Goal: Transaction & Acquisition: Download file/media

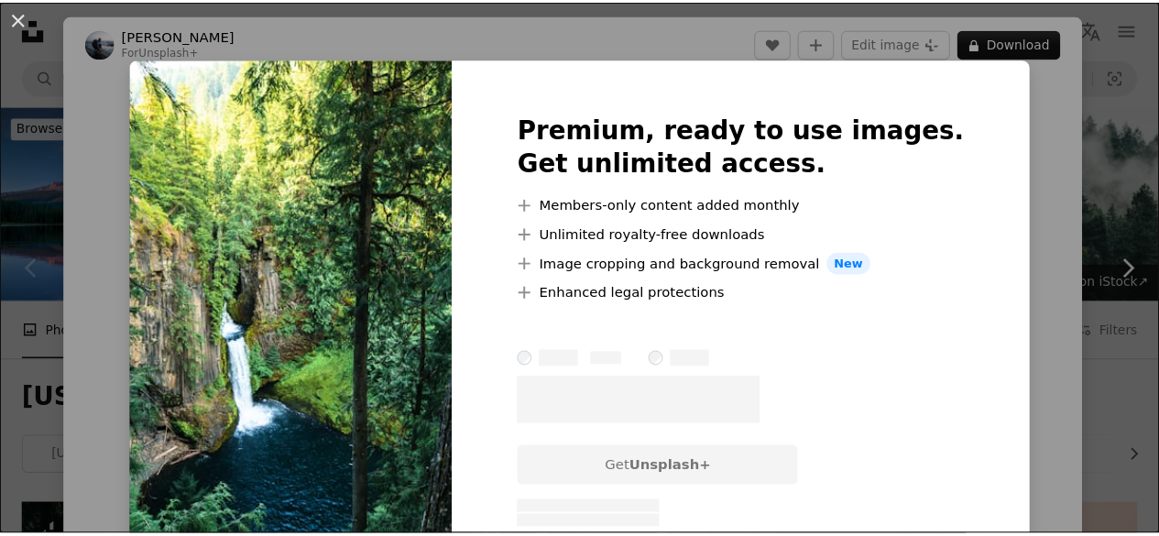
scroll to position [452, 0]
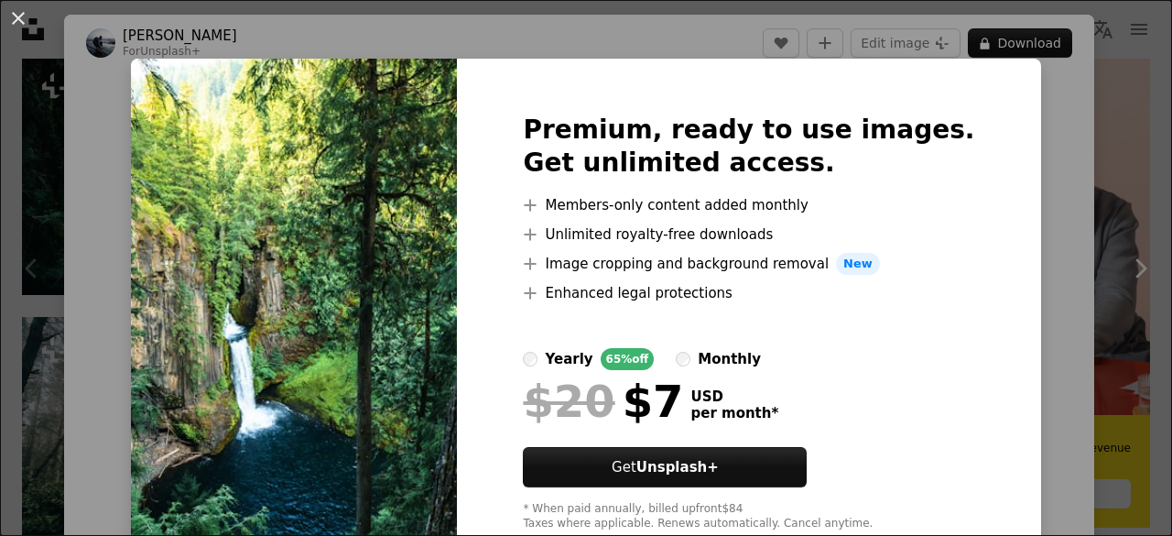
click at [1066, 185] on div "An X shape Premium, ready to use images. Get unlimited access. A plus sign Memb…" at bounding box center [586, 268] width 1172 height 536
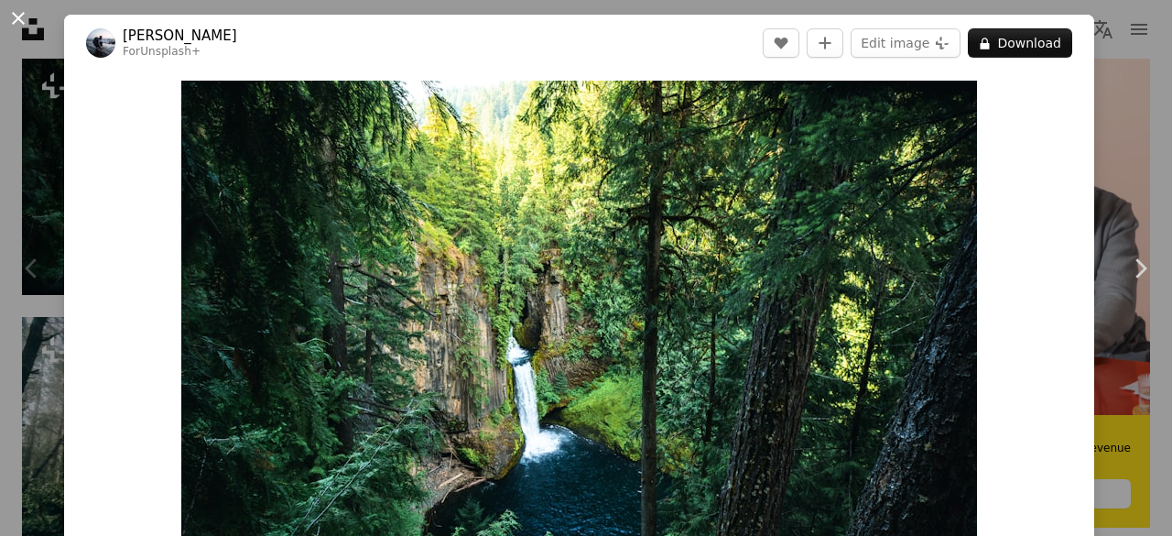
click at [24, 29] on button "An X shape" at bounding box center [18, 18] width 22 height 22
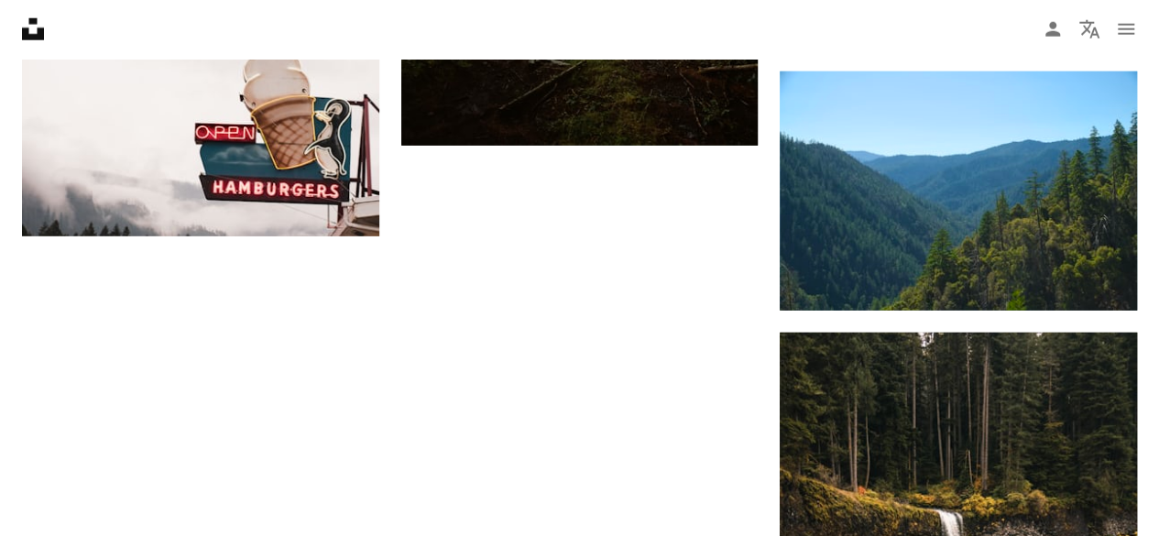
scroll to position [2434, 0]
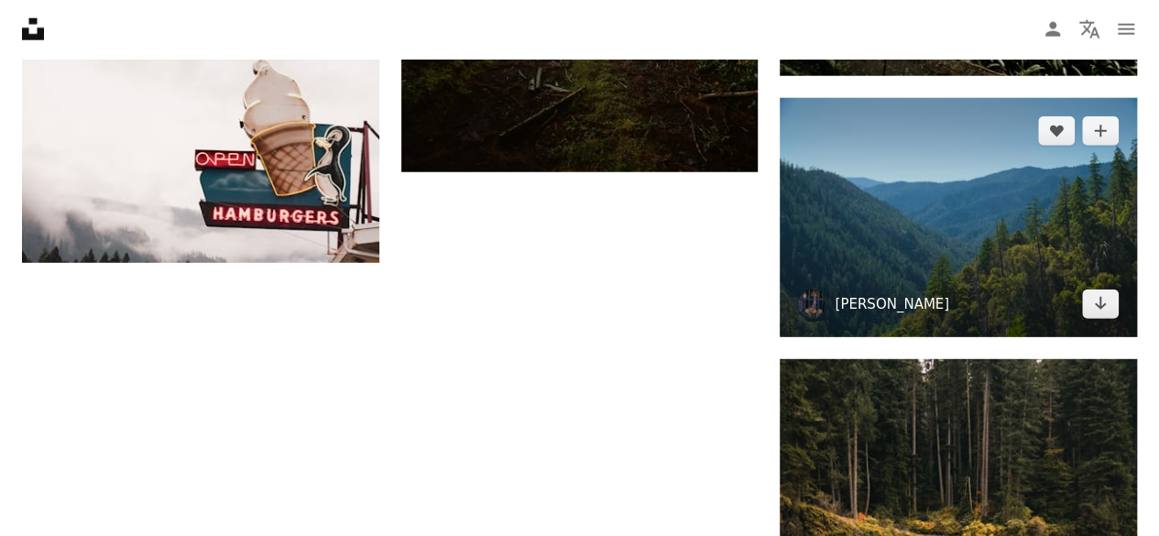
click at [920, 299] on link "[PERSON_NAME]" at bounding box center [891, 304] width 114 height 18
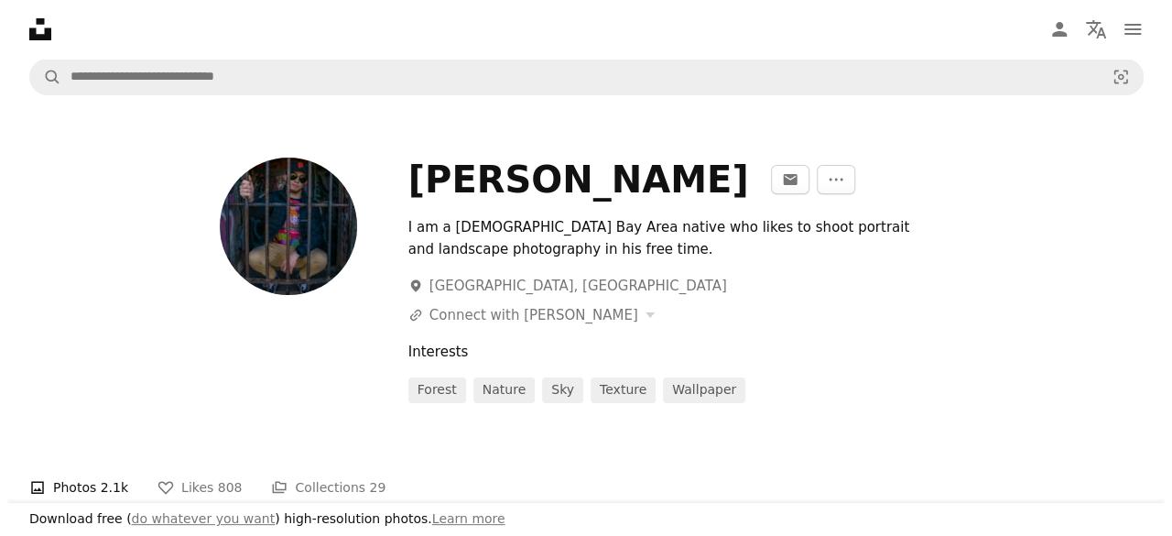
scroll to position [2434, 0]
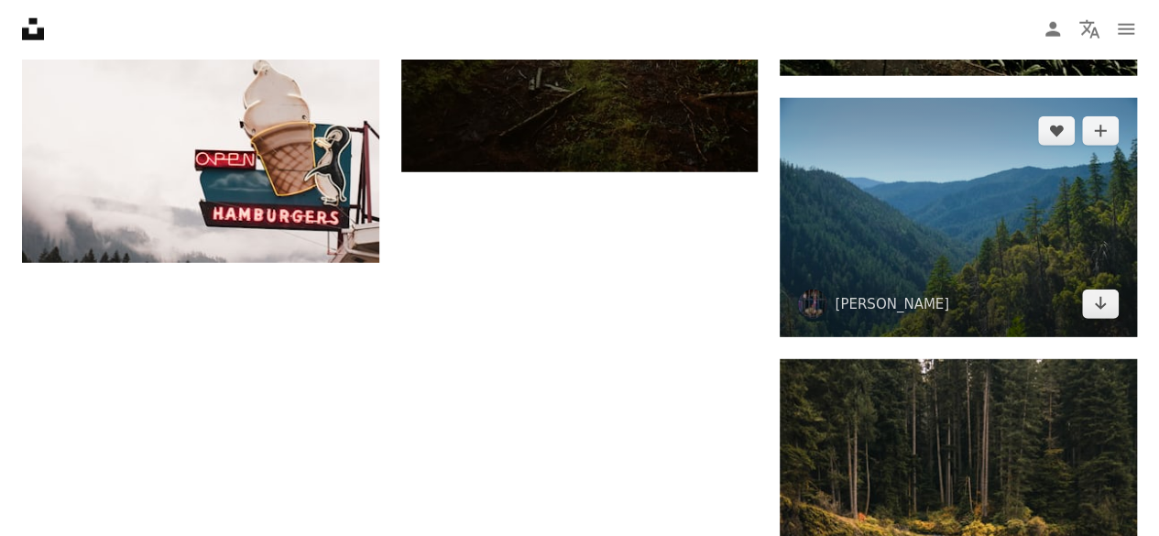
click at [955, 215] on img at bounding box center [957, 217] width 357 height 238
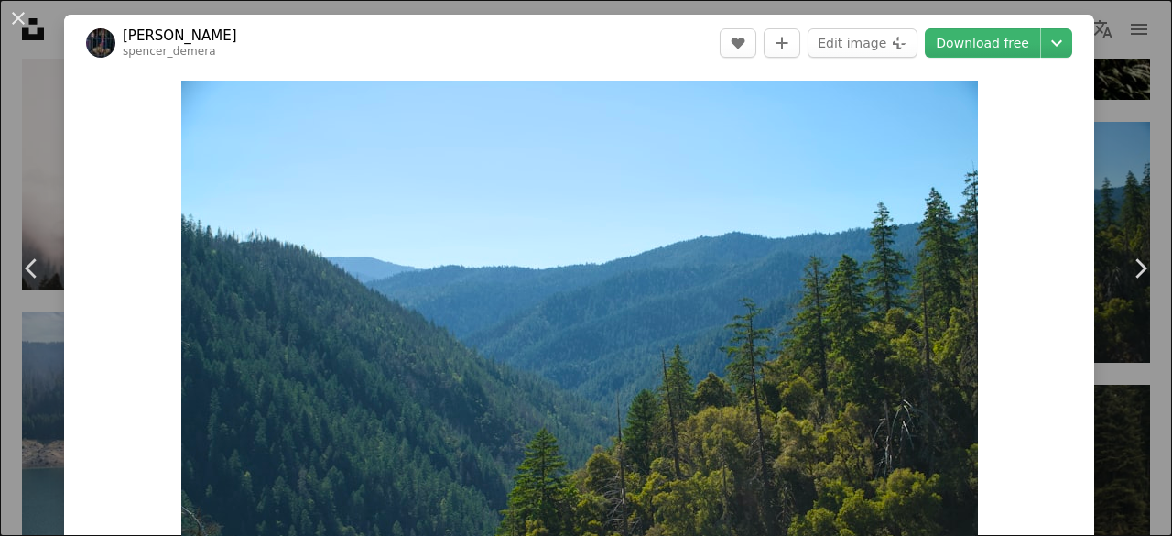
click at [1087, 111] on div "An X shape Chevron left Chevron right [PERSON_NAME] spencer_demera A heart A pl…" at bounding box center [586, 268] width 1172 height 536
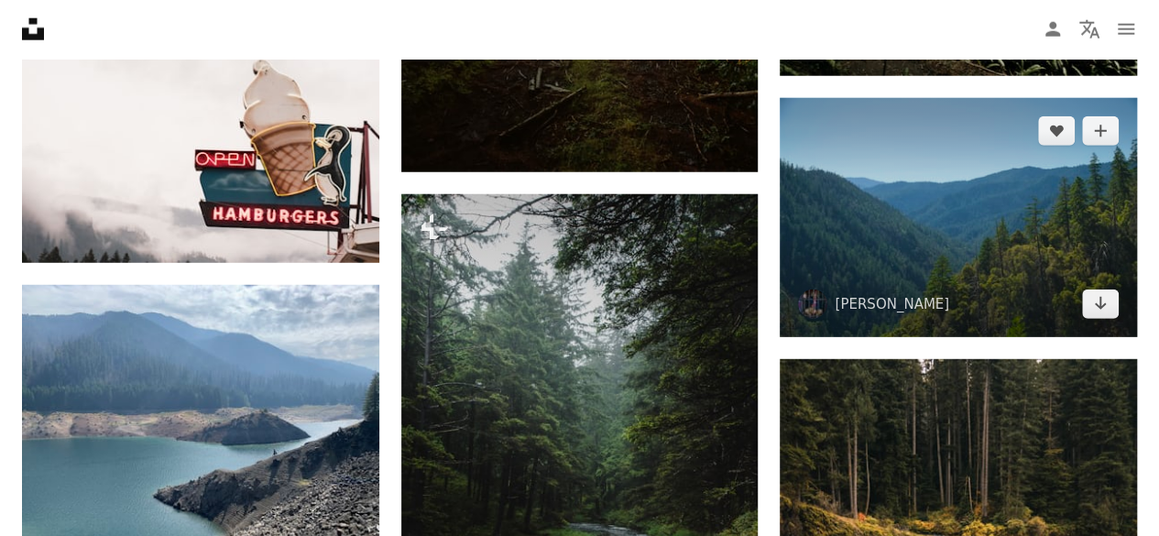
click at [978, 145] on img at bounding box center [957, 217] width 357 height 238
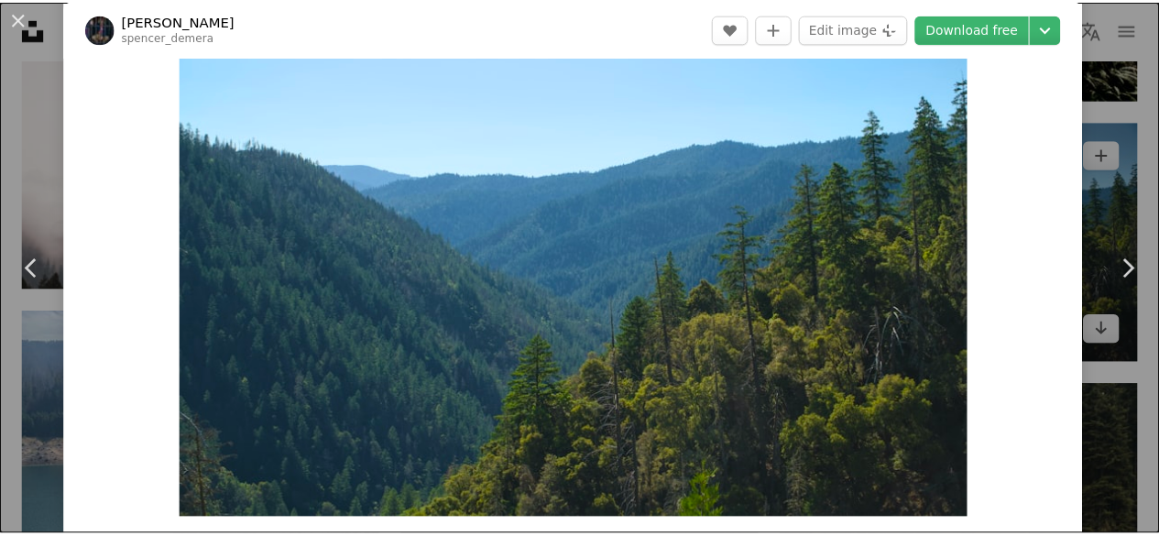
scroll to position [81, 0]
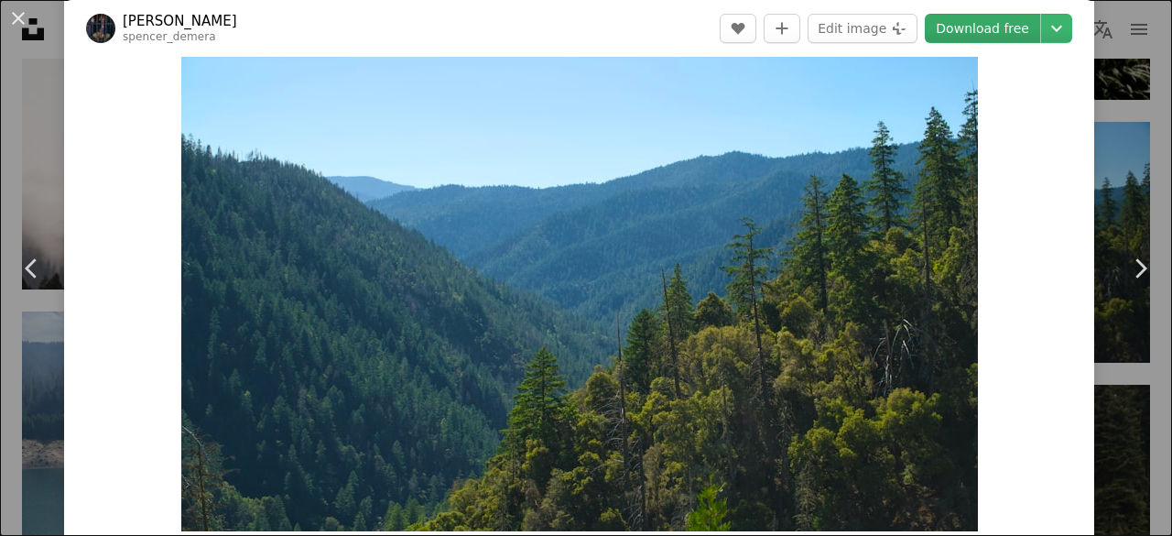
click at [1008, 35] on link "Download free" at bounding box center [982, 28] width 115 height 29
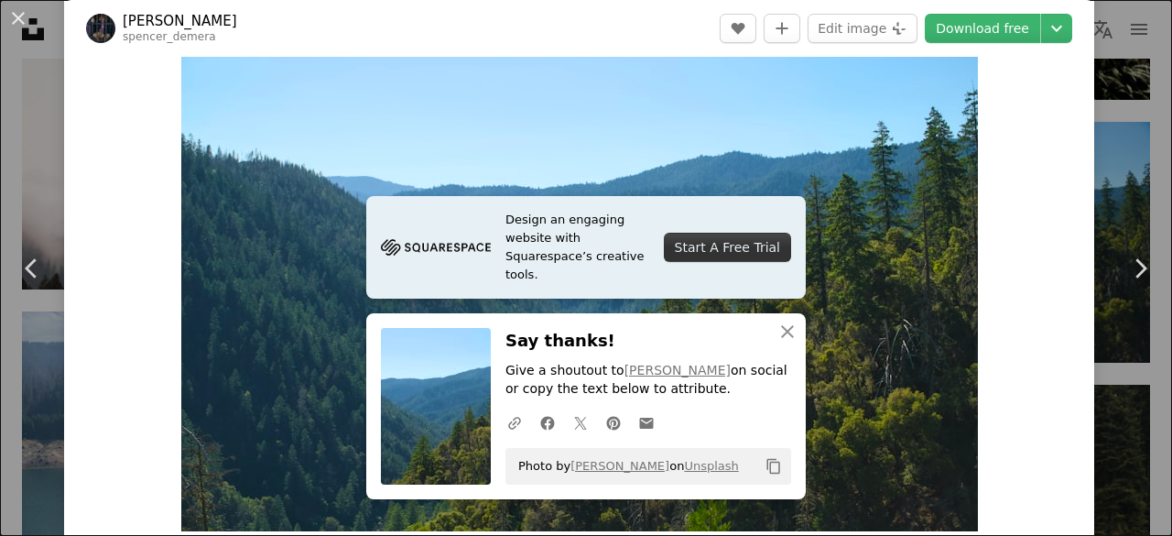
click at [1119, 147] on div "An X shape Chevron left Chevron right Design an engaging website with Squarespa…" at bounding box center [586, 268] width 1172 height 536
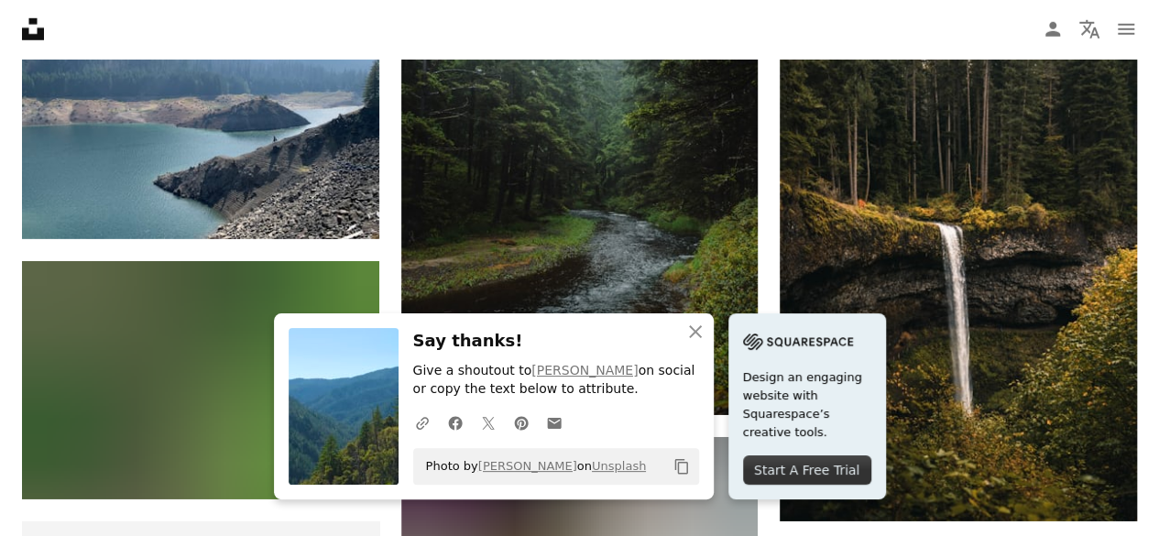
scroll to position [2774, 0]
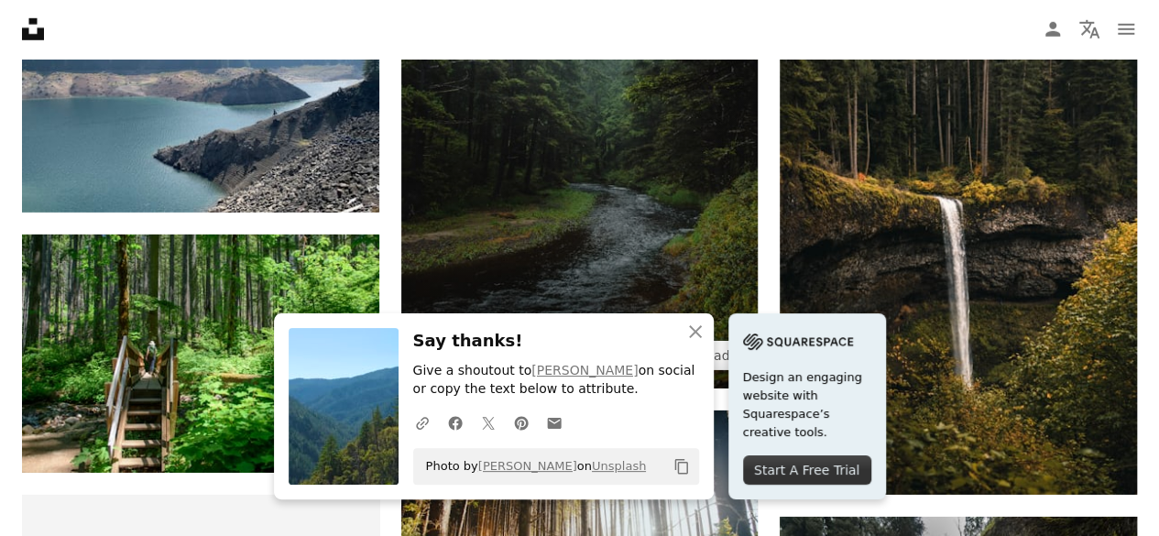
click at [592, 199] on img at bounding box center [579, 121] width 357 height 535
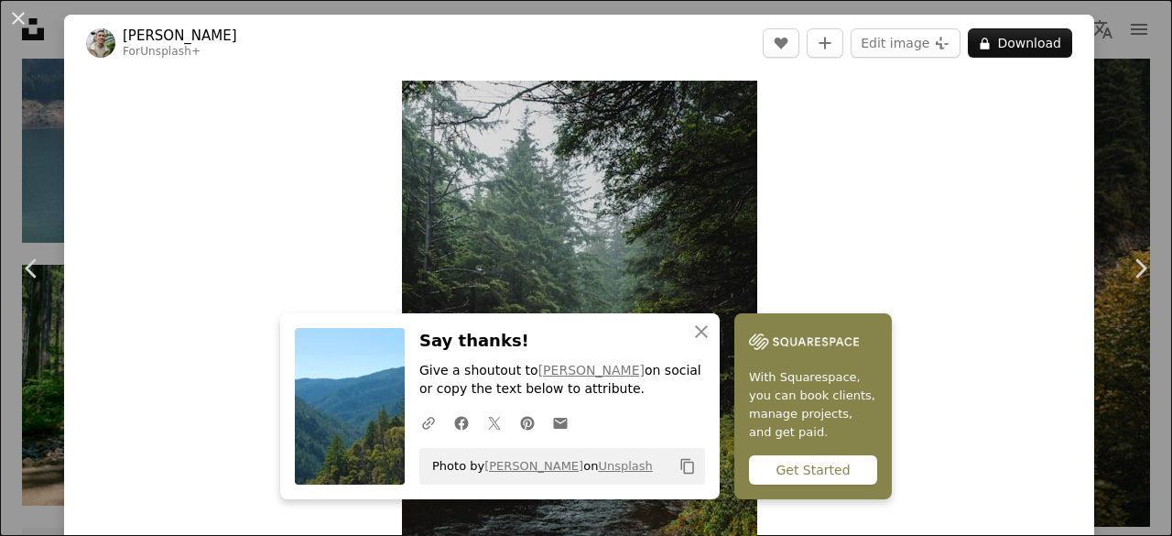
click at [1084, 60] on div "An X shape Chevron left Chevron right An X shape Close Say thanks! Give a shout…" at bounding box center [586, 268] width 1172 height 536
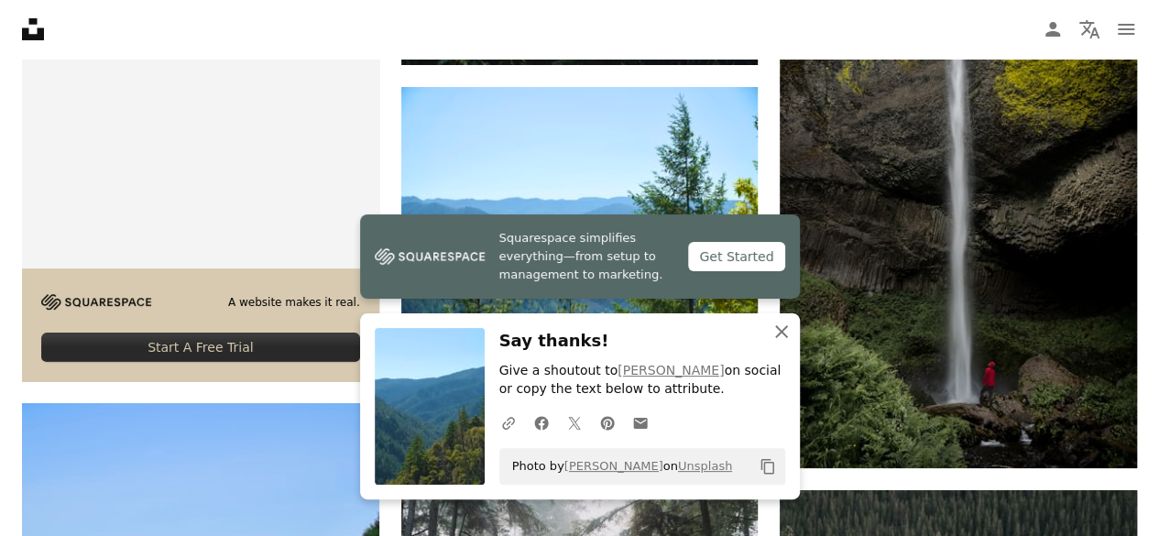
click at [782, 331] on icon "button" at bounding box center [781, 331] width 13 height 13
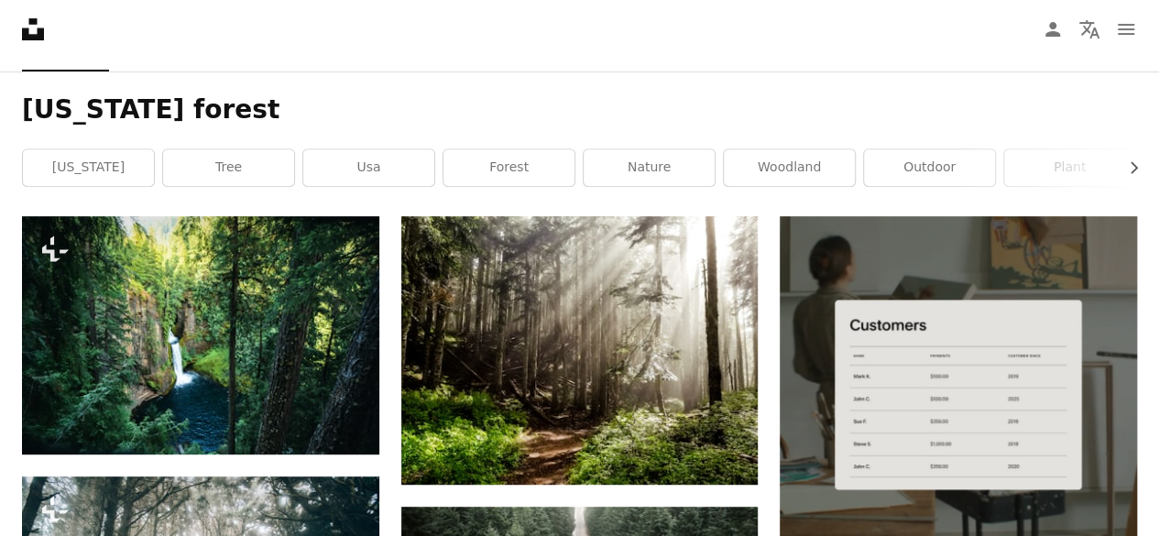
scroll to position [293, 0]
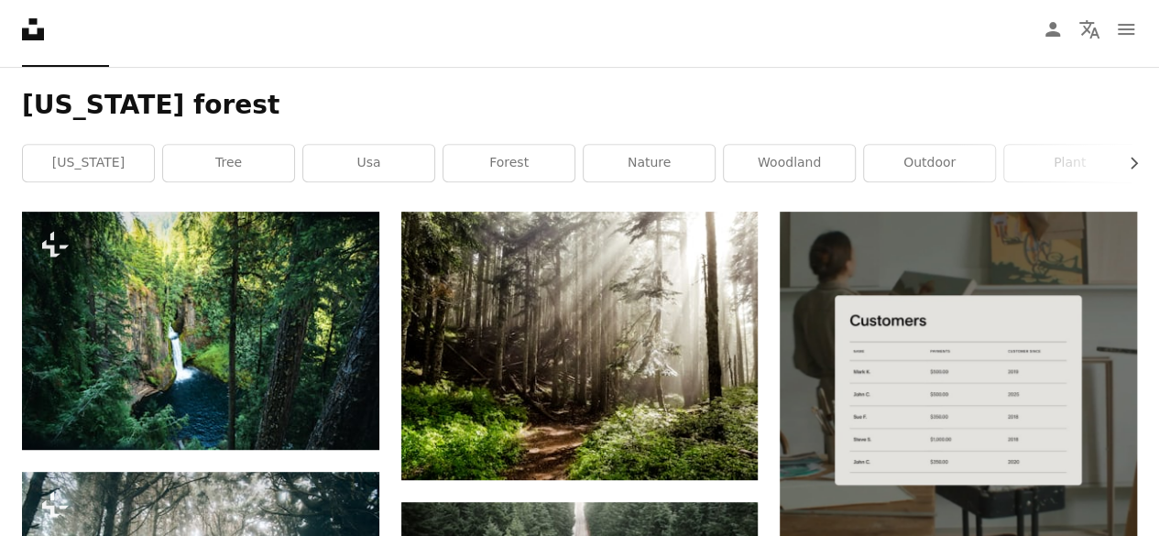
click at [782, 331] on img at bounding box center [957, 390] width 357 height 357
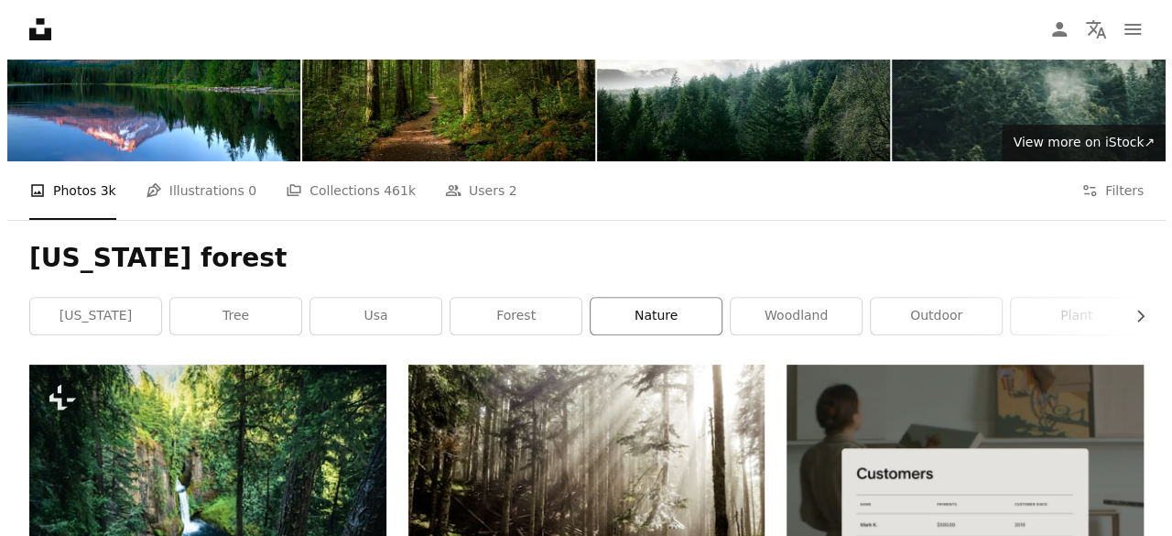
scroll to position [139, 0]
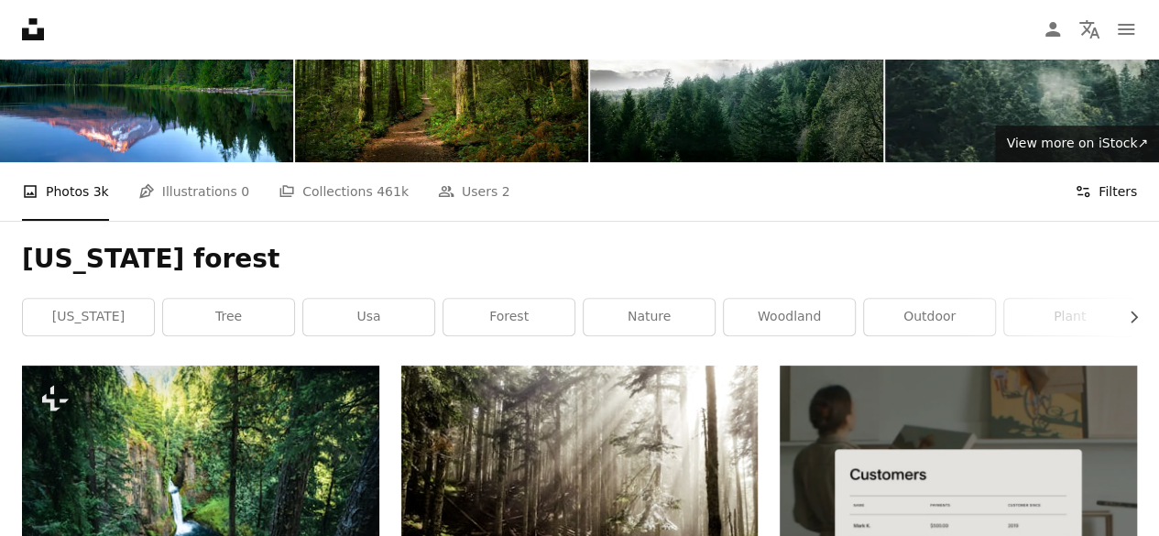
click at [1117, 199] on button "Filters Filters" at bounding box center [1105, 191] width 62 height 59
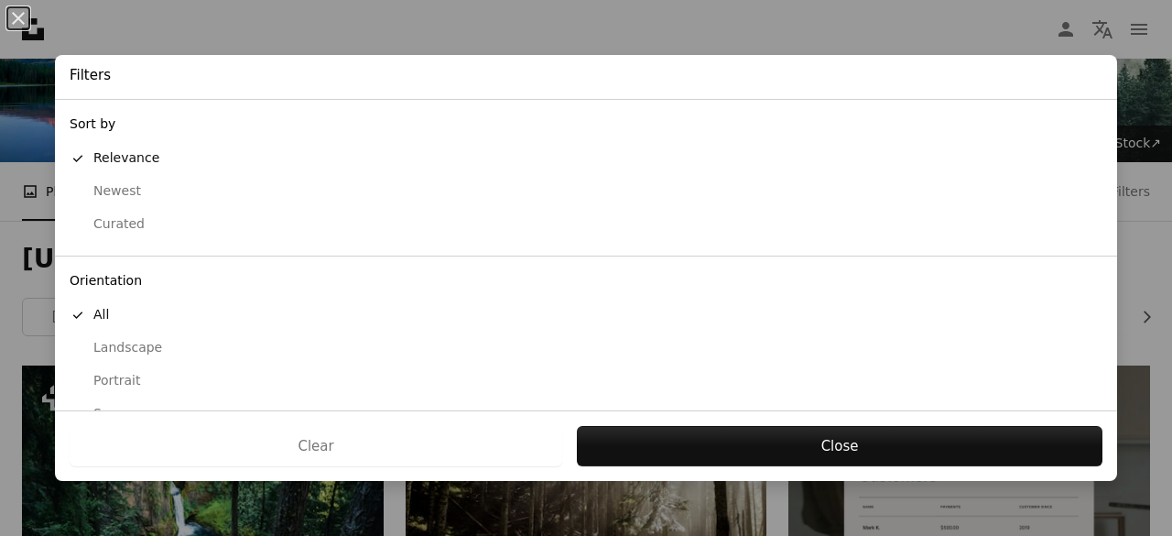
scroll to position [188, 0]
click at [134, 162] on div "Landscape" at bounding box center [586, 160] width 1033 height 18
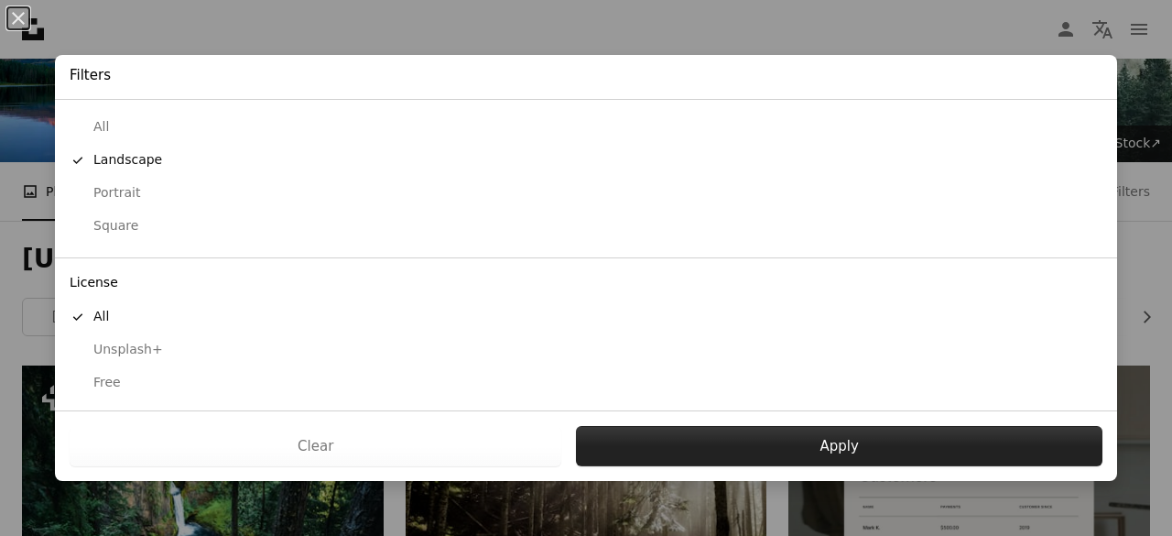
click at [614, 439] on button "Apply" at bounding box center [839, 446] width 527 height 40
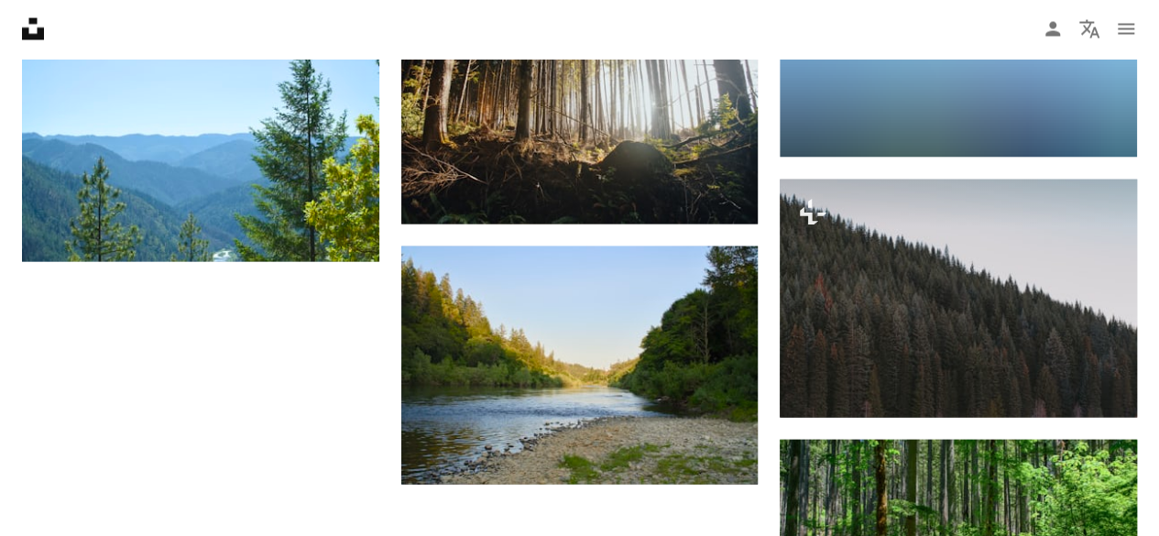
scroll to position [1811, 0]
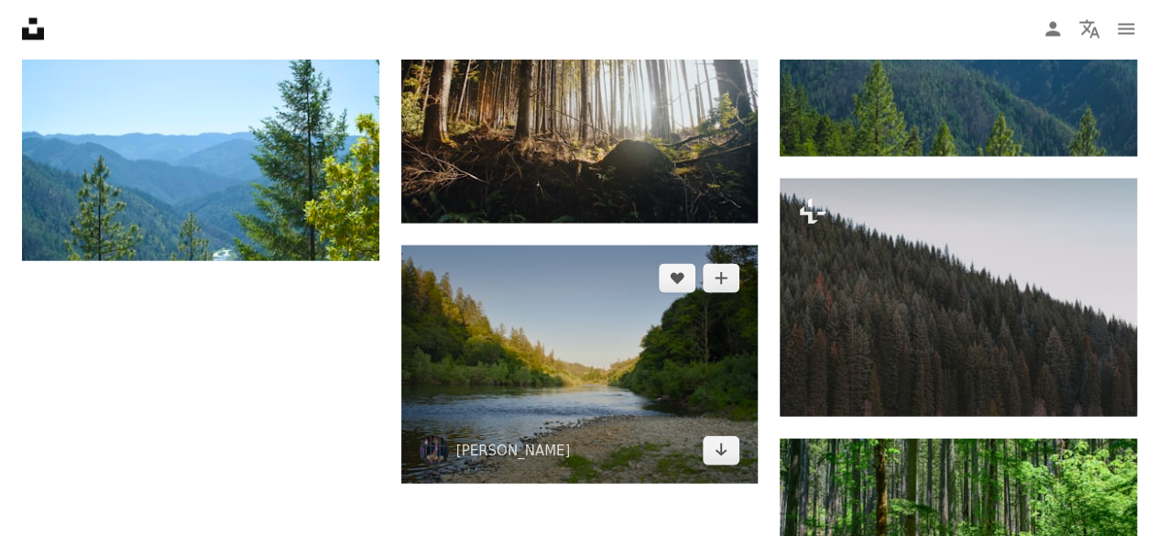
click at [615, 441] on img at bounding box center [579, 364] width 357 height 238
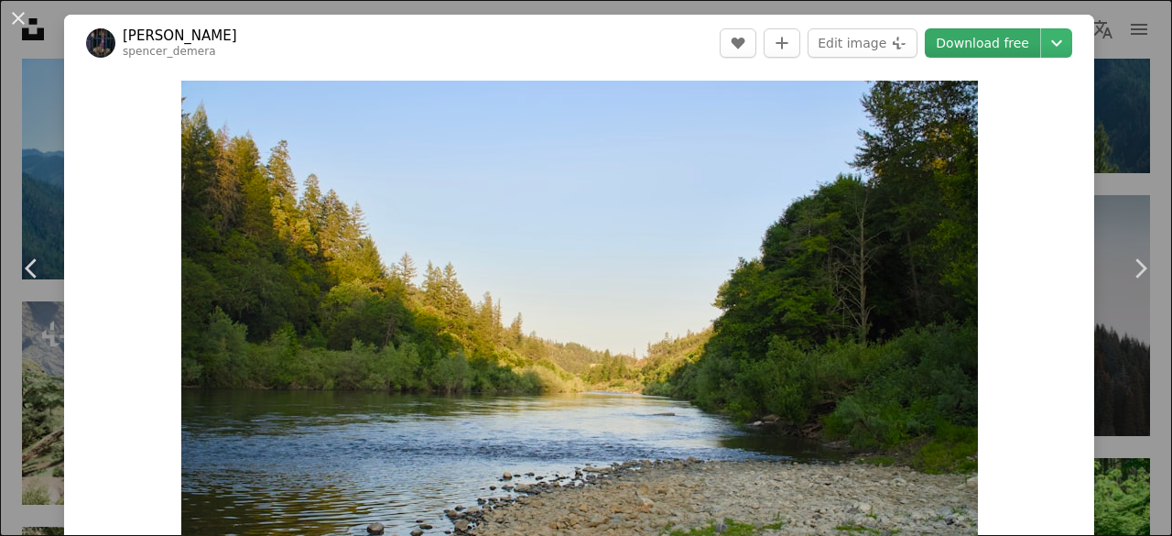
click at [985, 52] on link "Download free" at bounding box center [982, 42] width 115 height 29
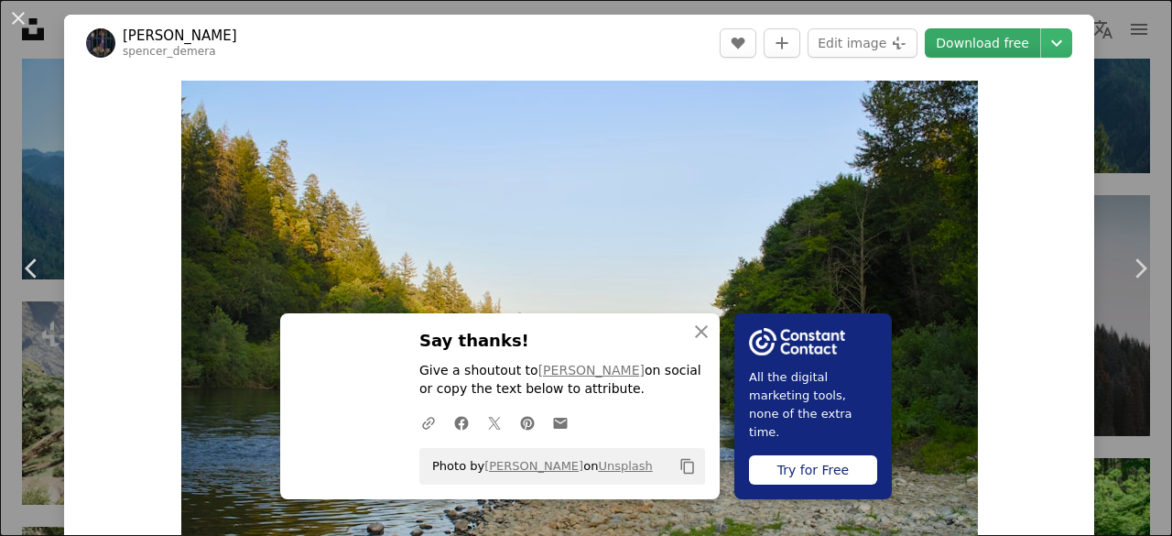
click at [985, 52] on link "Download free" at bounding box center [982, 42] width 115 height 29
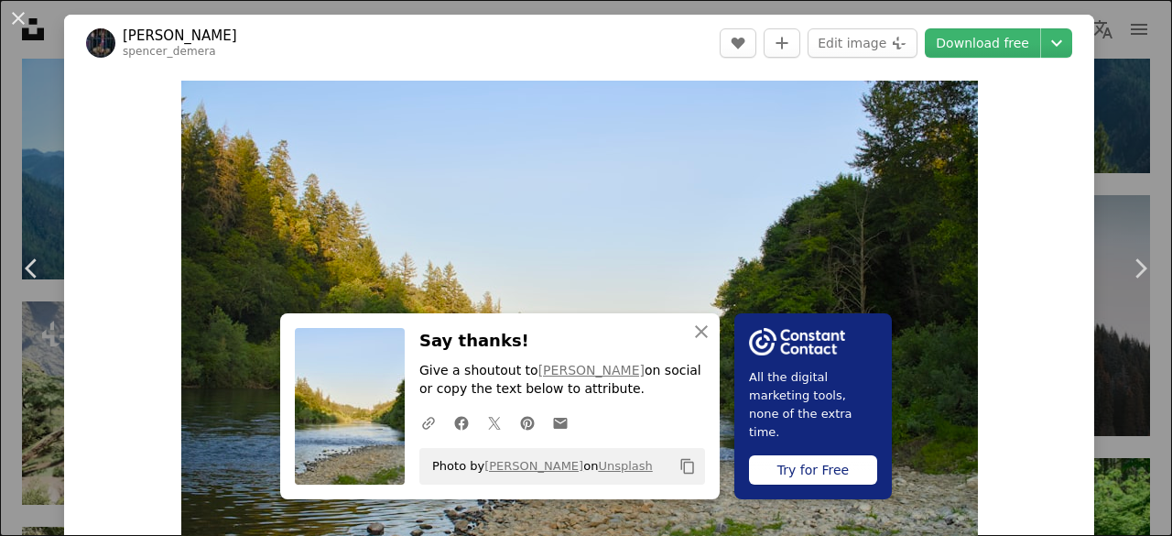
click at [1116, 131] on div "An X shape Chevron left Chevron right An X shape Close Say thanks! Give a shout…" at bounding box center [586, 268] width 1172 height 536
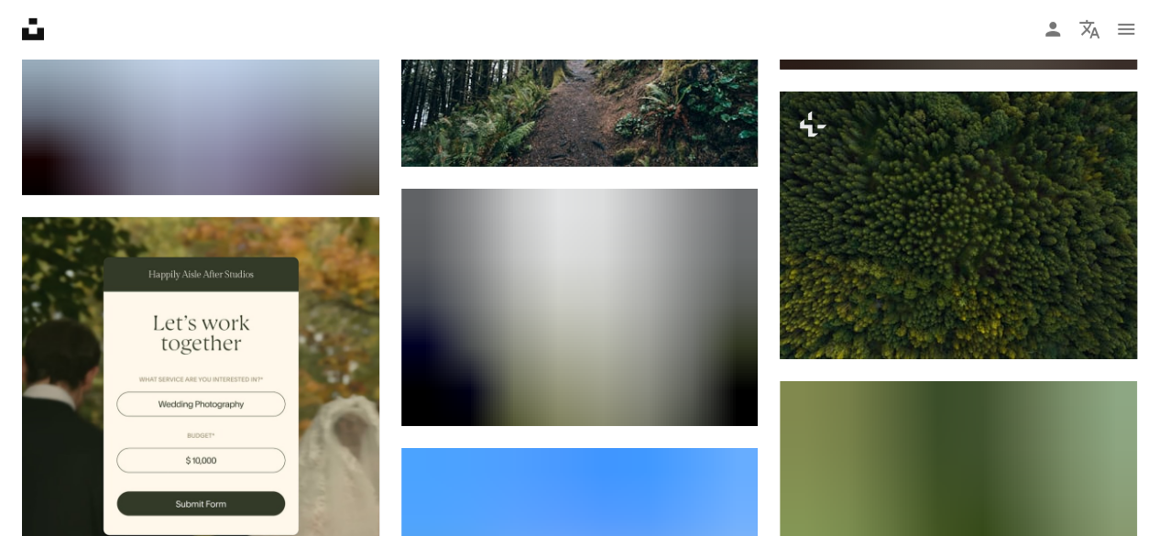
scroll to position [3084, 0]
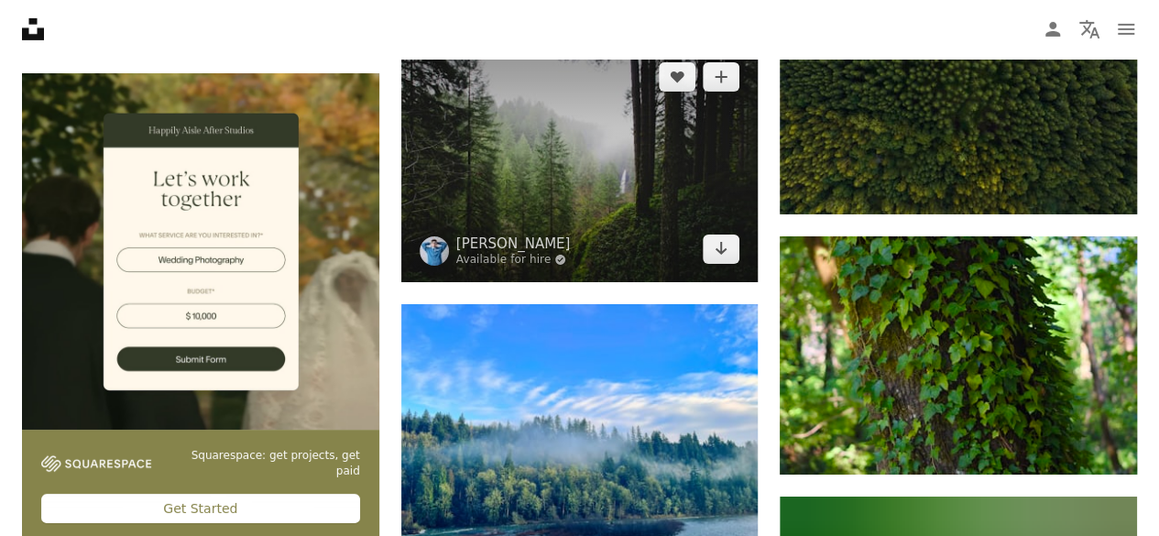
click at [593, 218] on img at bounding box center [579, 163] width 357 height 238
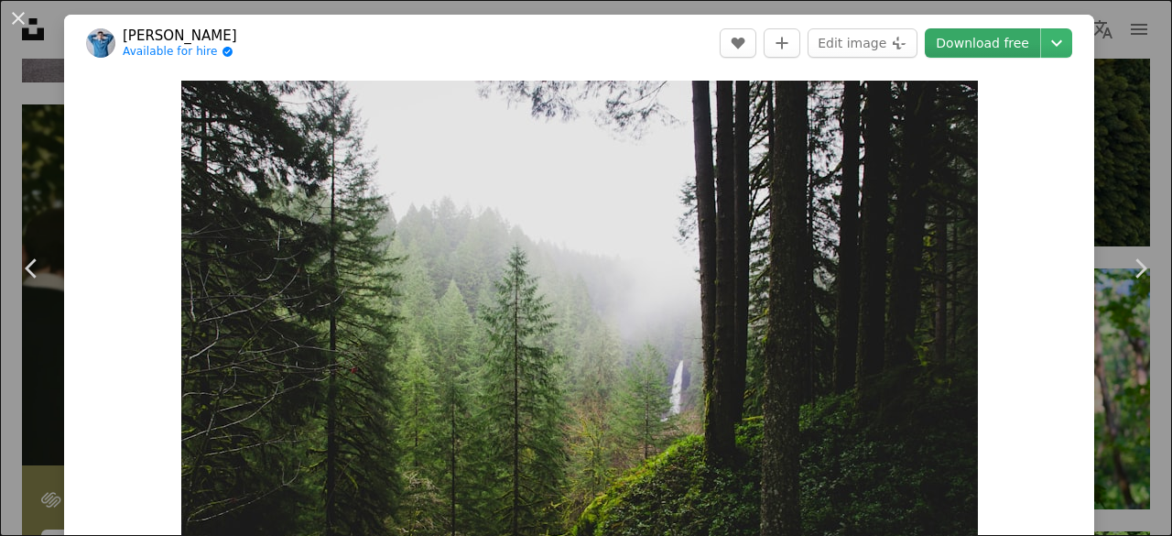
click at [995, 37] on link "Download free" at bounding box center [982, 42] width 115 height 29
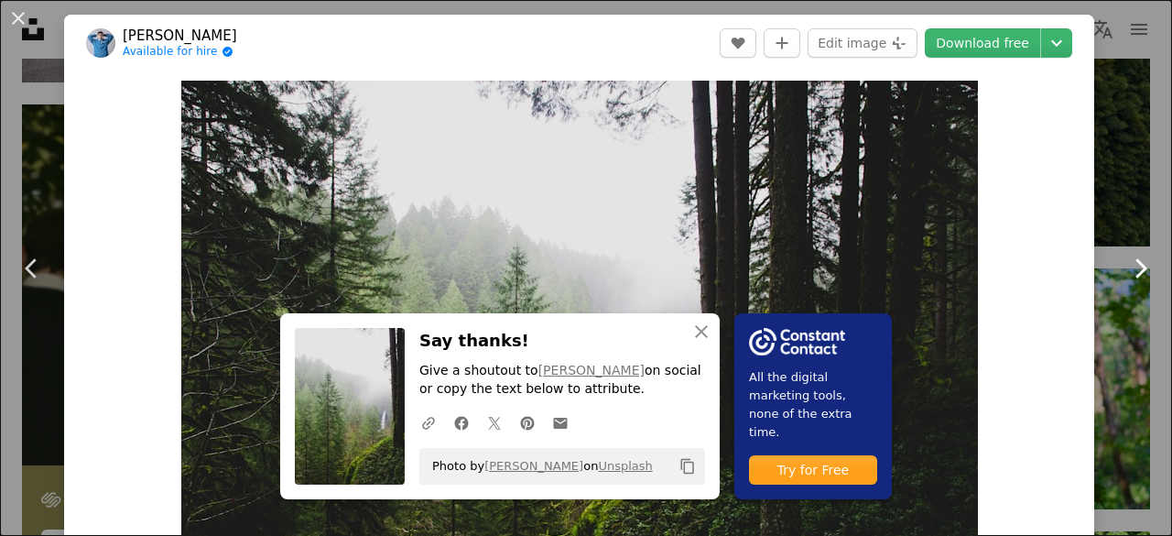
click at [1139, 301] on link "Chevron right" at bounding box center [1140, 268] width 64 height 176
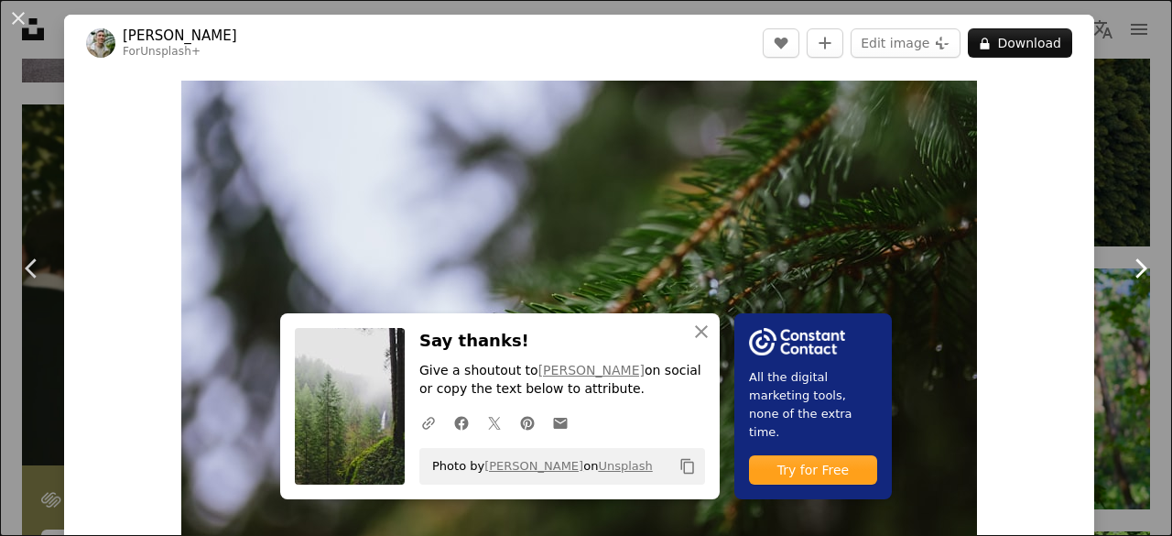
click at [1108, 292] on link "Chevron right" at bounding box center [1140, 268] width 64 height 176
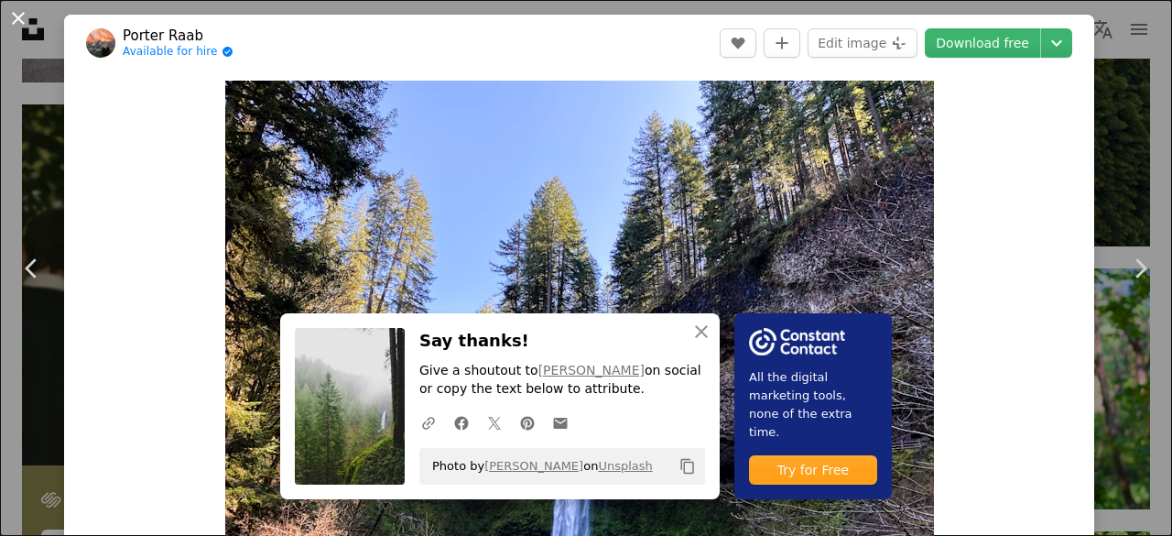
click at [26, 24] on button "An X shape" at bounding box center [18, 18] width 22 height 22
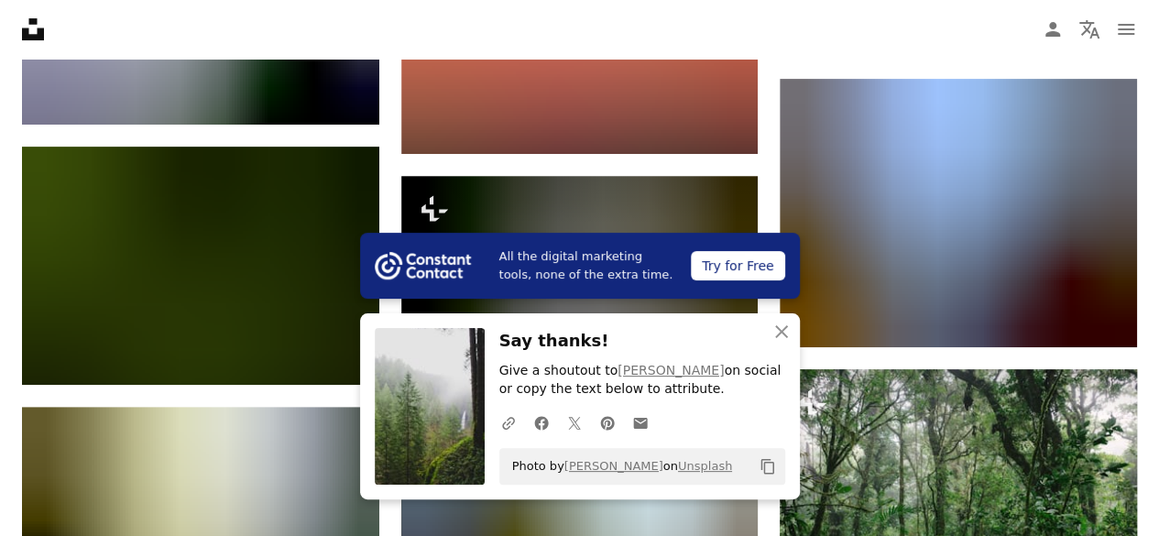
scroll to position [3763, 0]
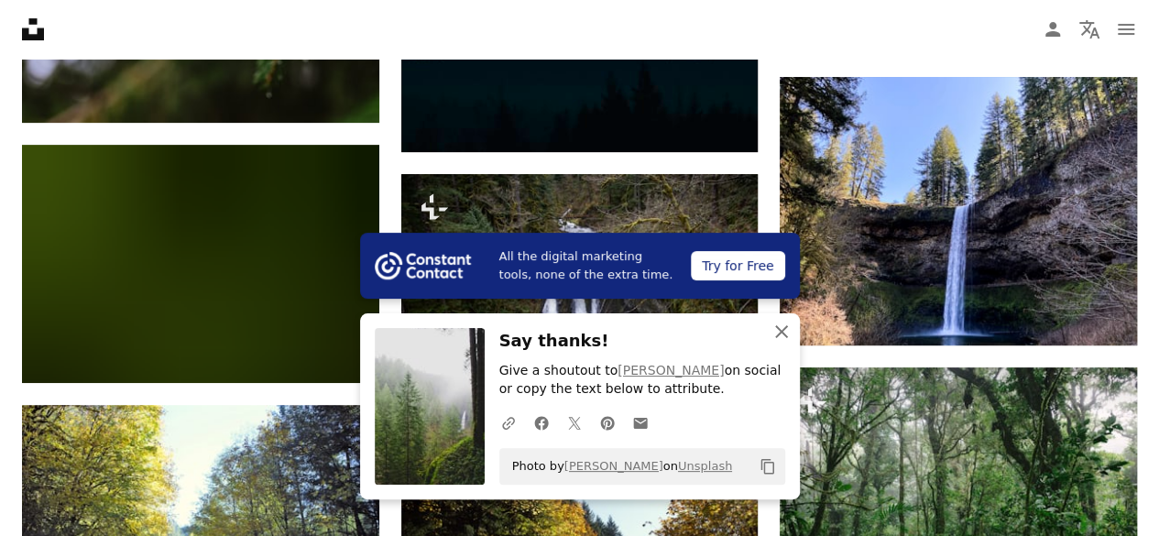
click at [771, 329] on icon "An X shape" at bounding box center [781, 332] width 22 height 22
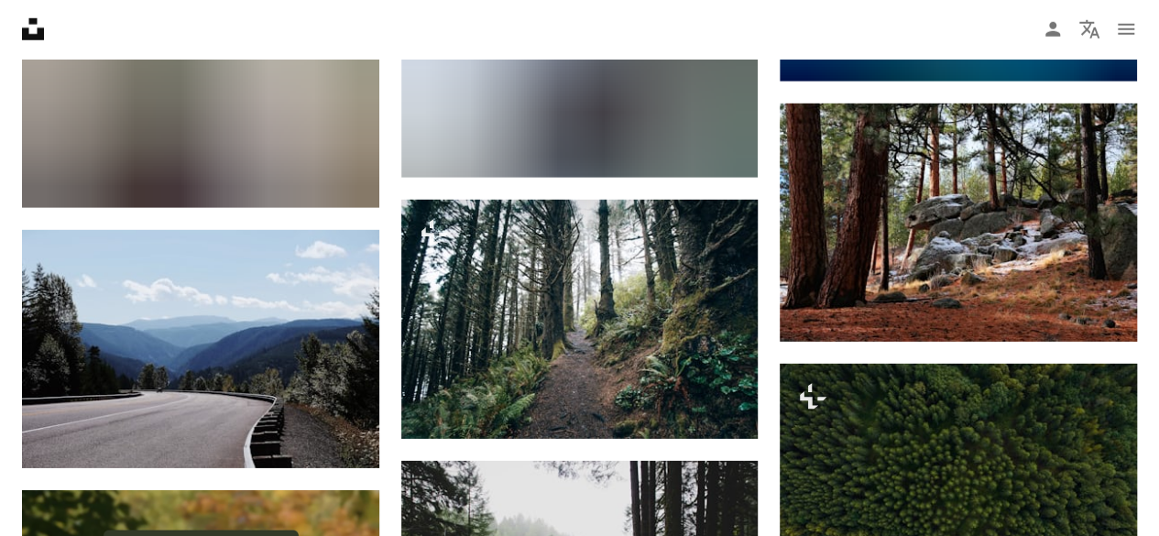
scroll to position [2686, 0]
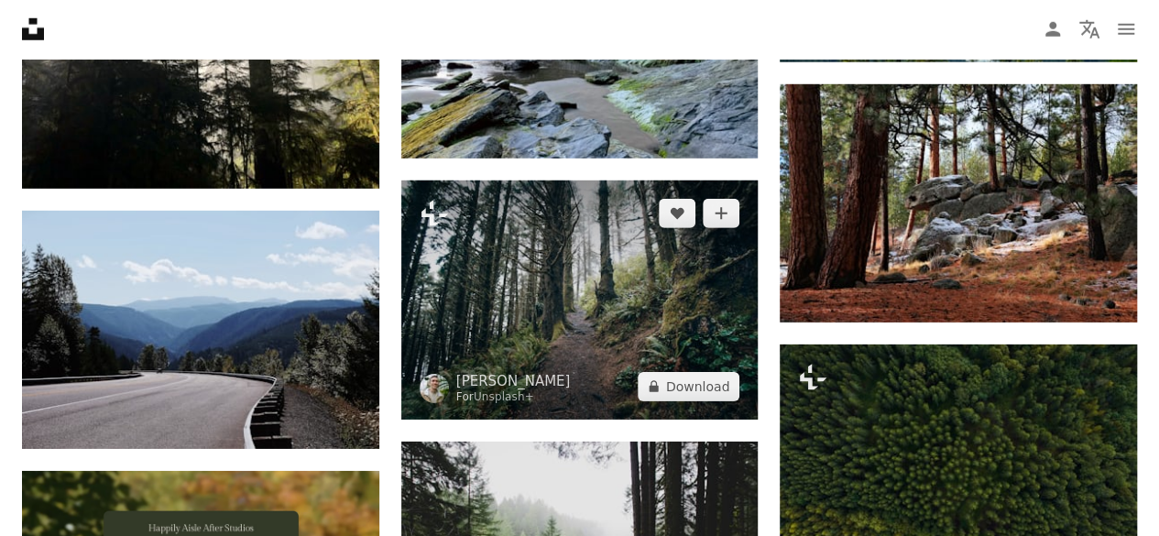
click at [678, 294] on img at bounding box center [579, 299] width 357 height 238
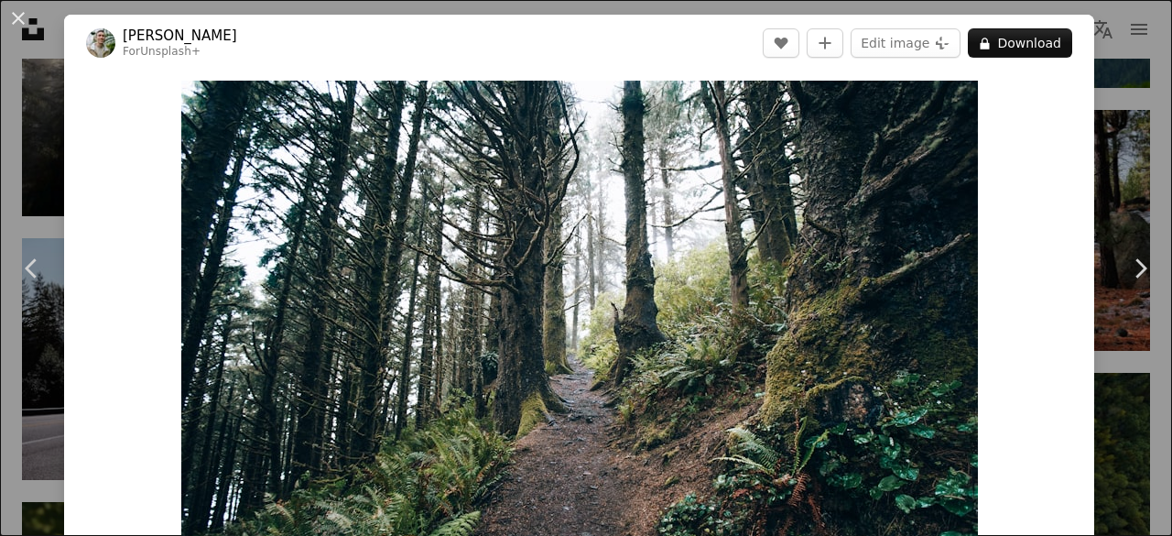
click at [1108, 136] on div "An X shape Chevron left Chevron right [PERSON_NAME] For Unsplash+ A heart A plu…" at bounding box center [586, 268] width 1172 height 536
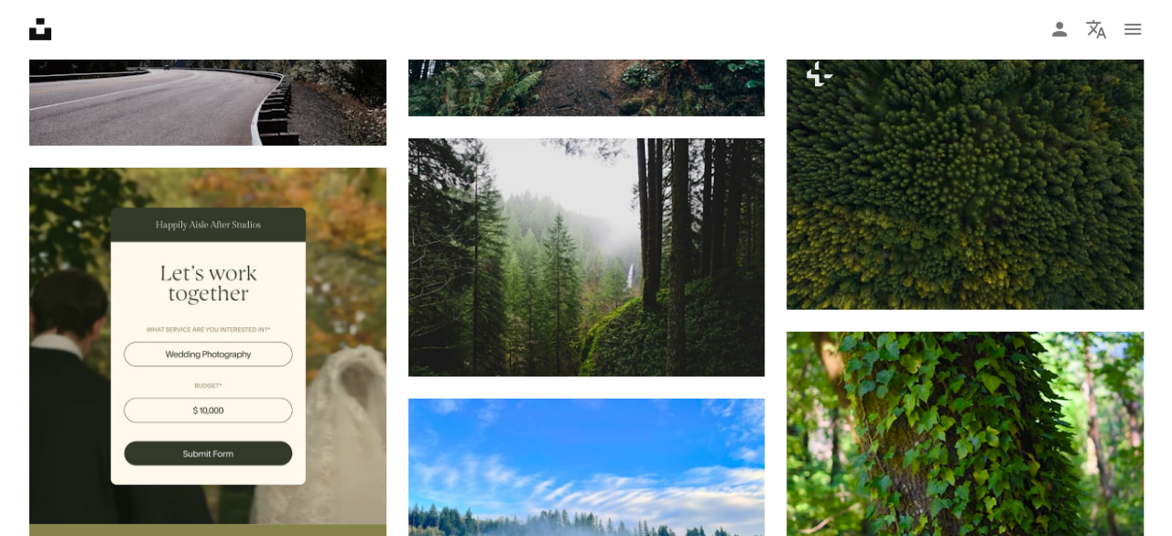
scroll to position [2990, 0]
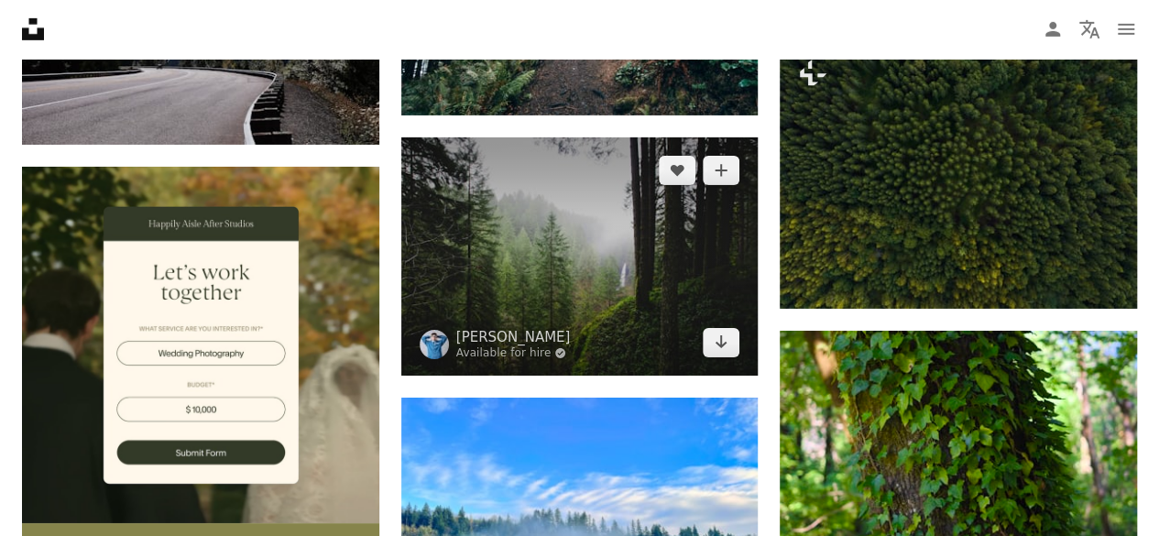
click at [658, 245] on img at bounding box center [579, 256] width 357 height 238
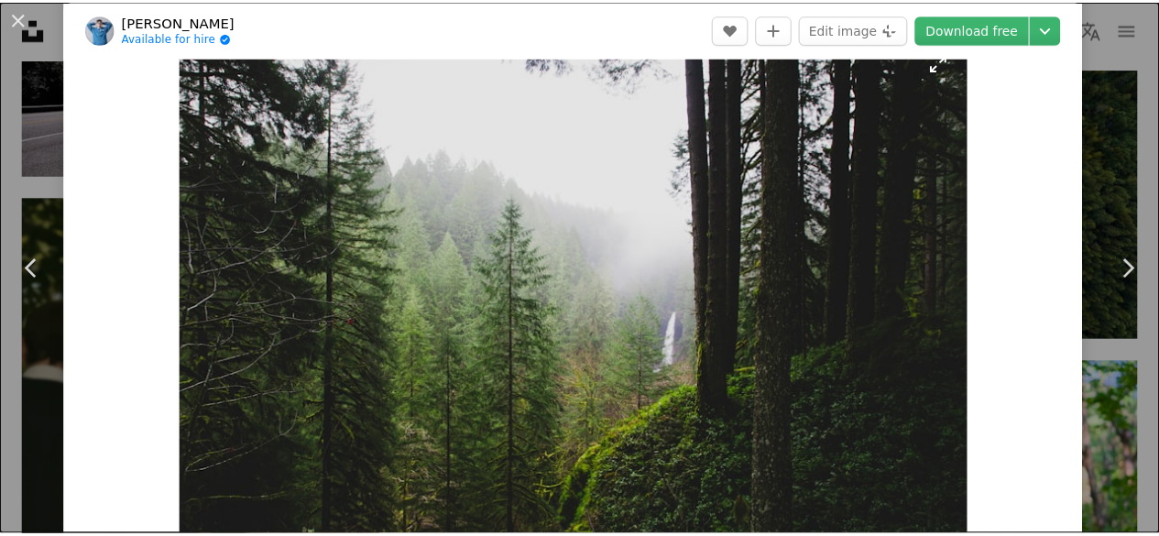
scroll to position [30, 0]
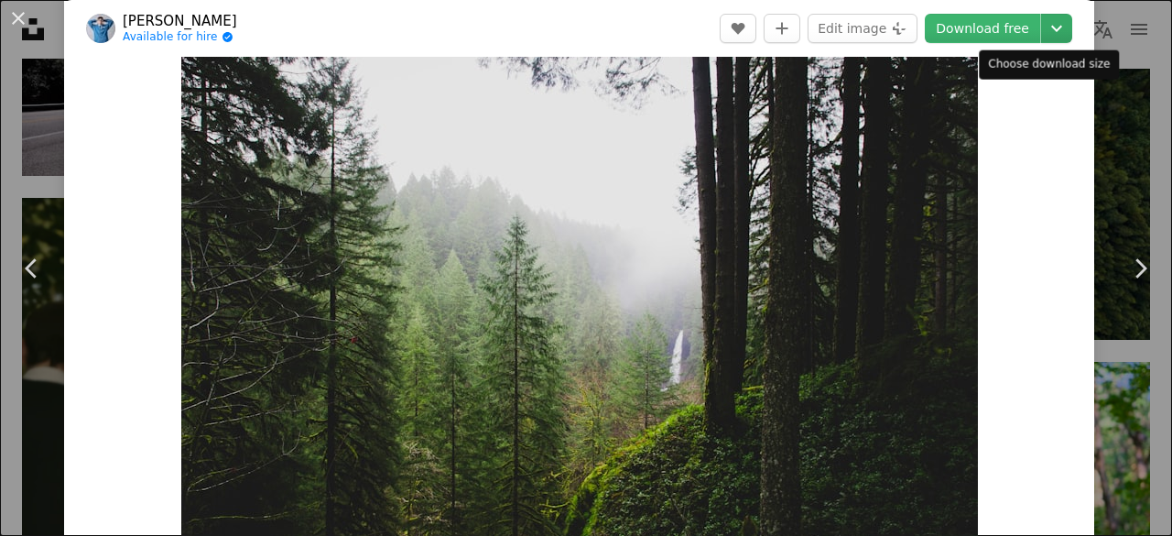
click at [1028, 30] on dialog "An X shape Chevron left Chevron right Tyler Price Available for hire A checkmar…" at bounding box center [586, 268] width 1172 height 536
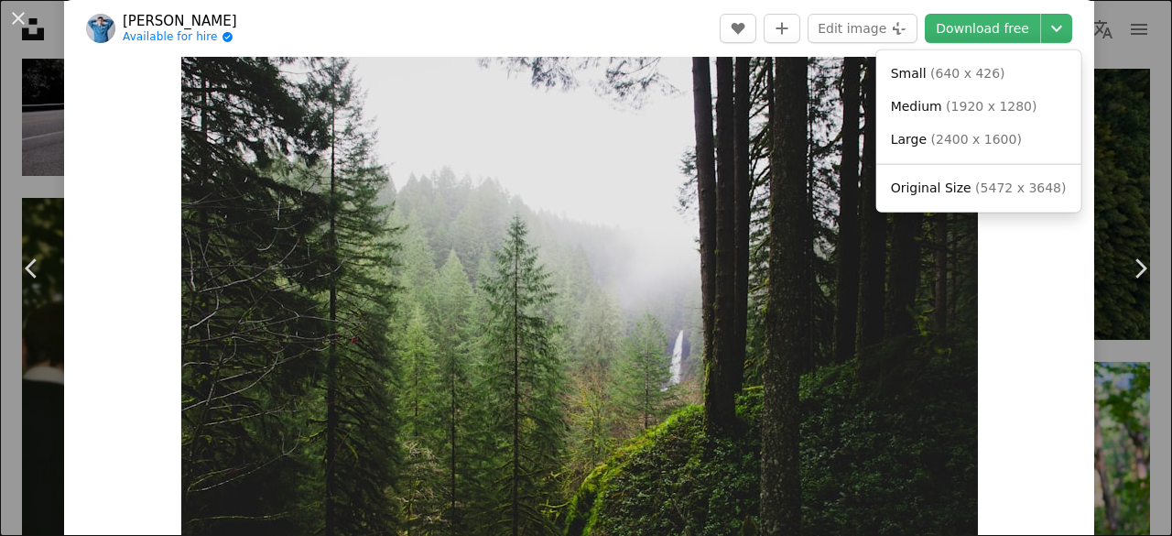
click at [982, 30] on dialog "An X shape Chevron left Chevron right Tyler Price Available for hire A checkmar…" at bounding box center [586, 268] width 1172 height 536
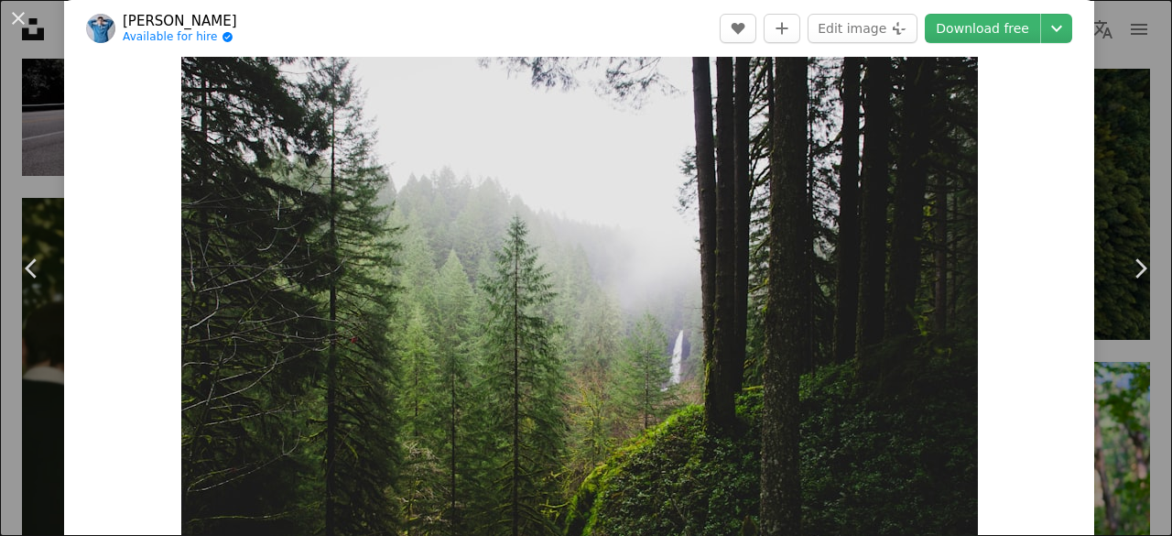
click at [1114, 127] on div "An X shape Chevron left Chevron right Tyler Price Available for hire A checkmar…" at bounding box center [586, 268] width 1172 height 536
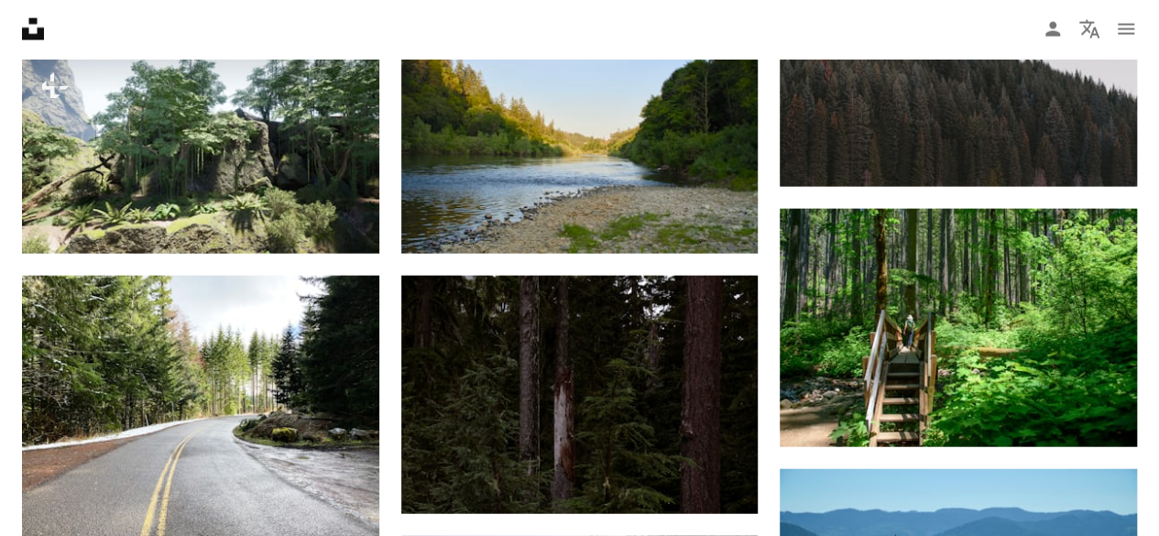
scroll to position [2022, 0]
